Goal: Transaction & Acquisition: Download file/media

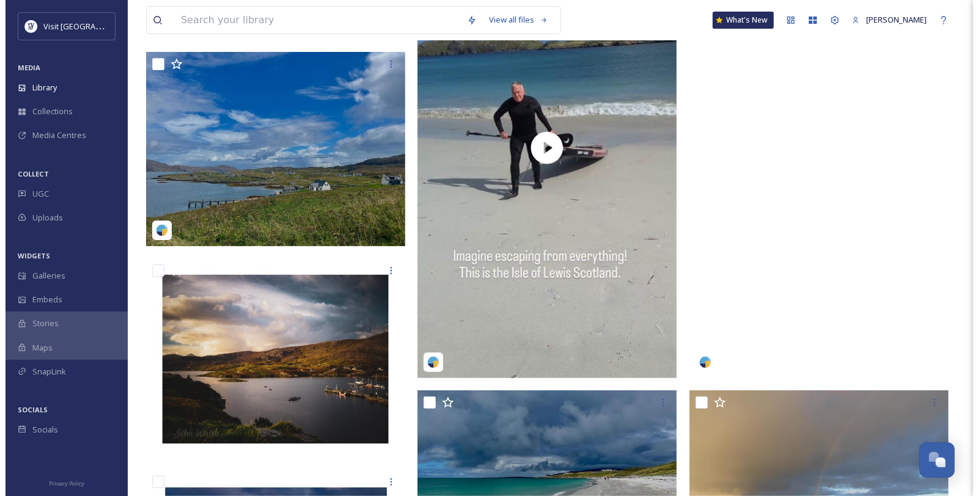
scroll to position [2853, 0]
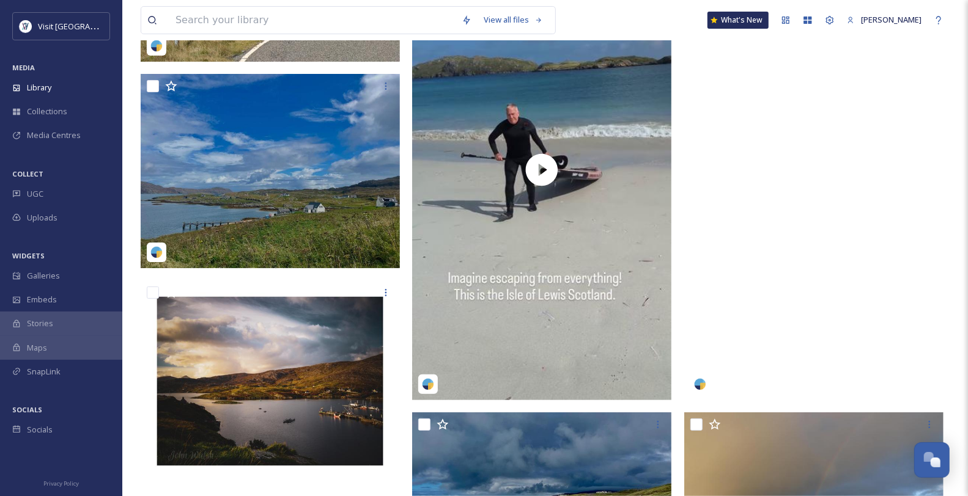
click at [809, 215] on video "allankeyte-6189448.mp4" at bounding box center [813, 169] width 259 height 461
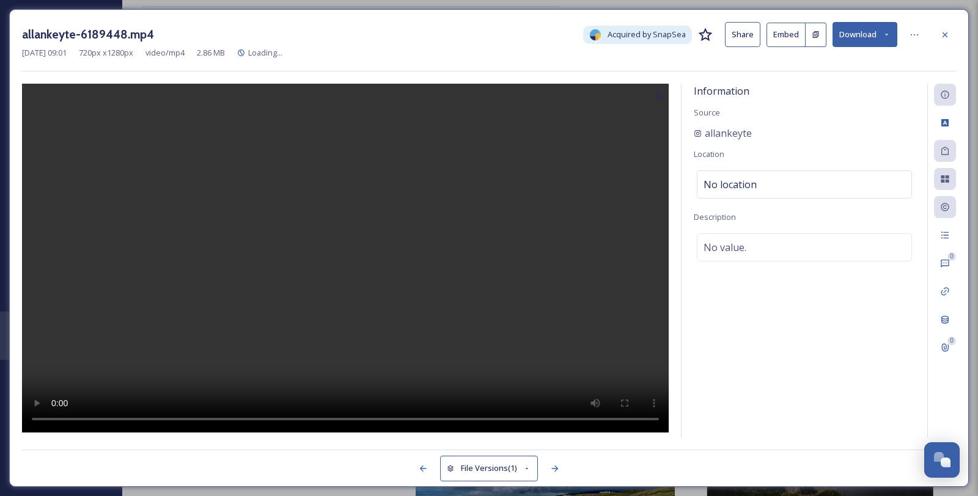
click at [857, 39] on button "Download" at bounding box center [865, 34] width 65 height 25
click at [835, 63] on span "Download Original (720 x 1280)" at bounding box center [833, 63] width 111 height 12
